Goal: Download file/media

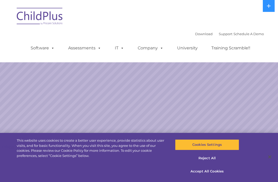
select select "MEDIUM"
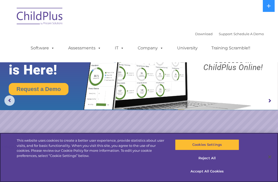
click at [218, 172] on button "Accept All Cookies" at bounding box center [207, 171] width 64 height 11
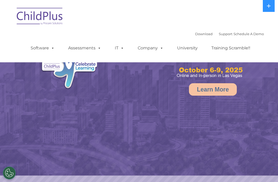
select select "MEDIUM"
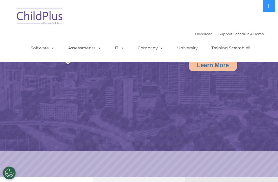
select select "MEDIUM"
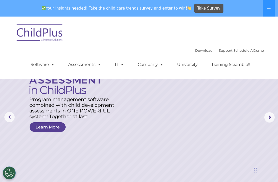
click at [264, 15] on button at bounding box center [269, 8] width 12 height 17
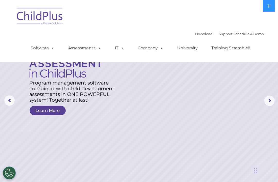
click at [201, 32] on link "Download" at bounding box center [204, 34] width 18 height 4
